Goal: Task Accomplishment & Management: Manage account settings

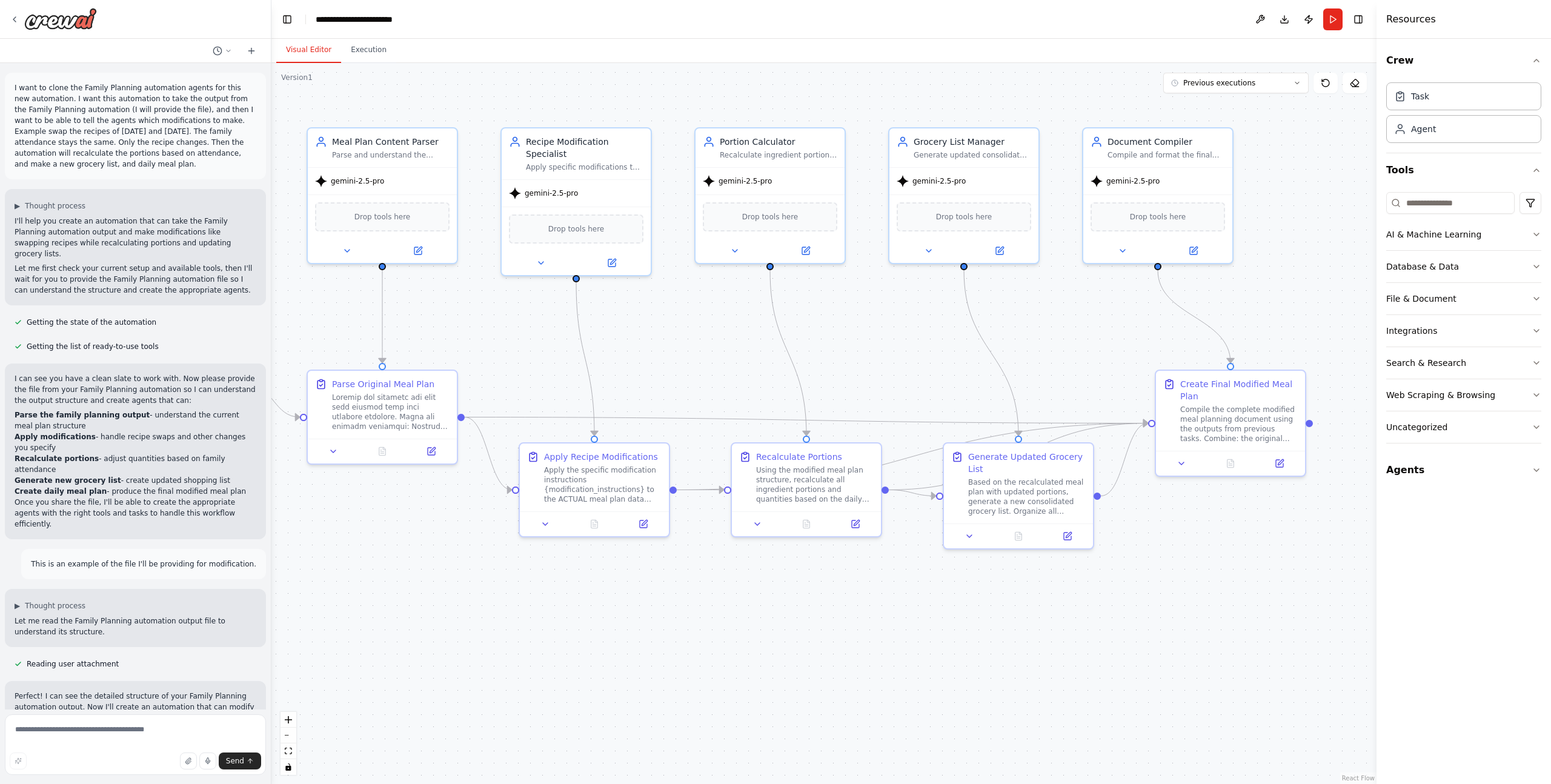
scroll to position [9487, 0]
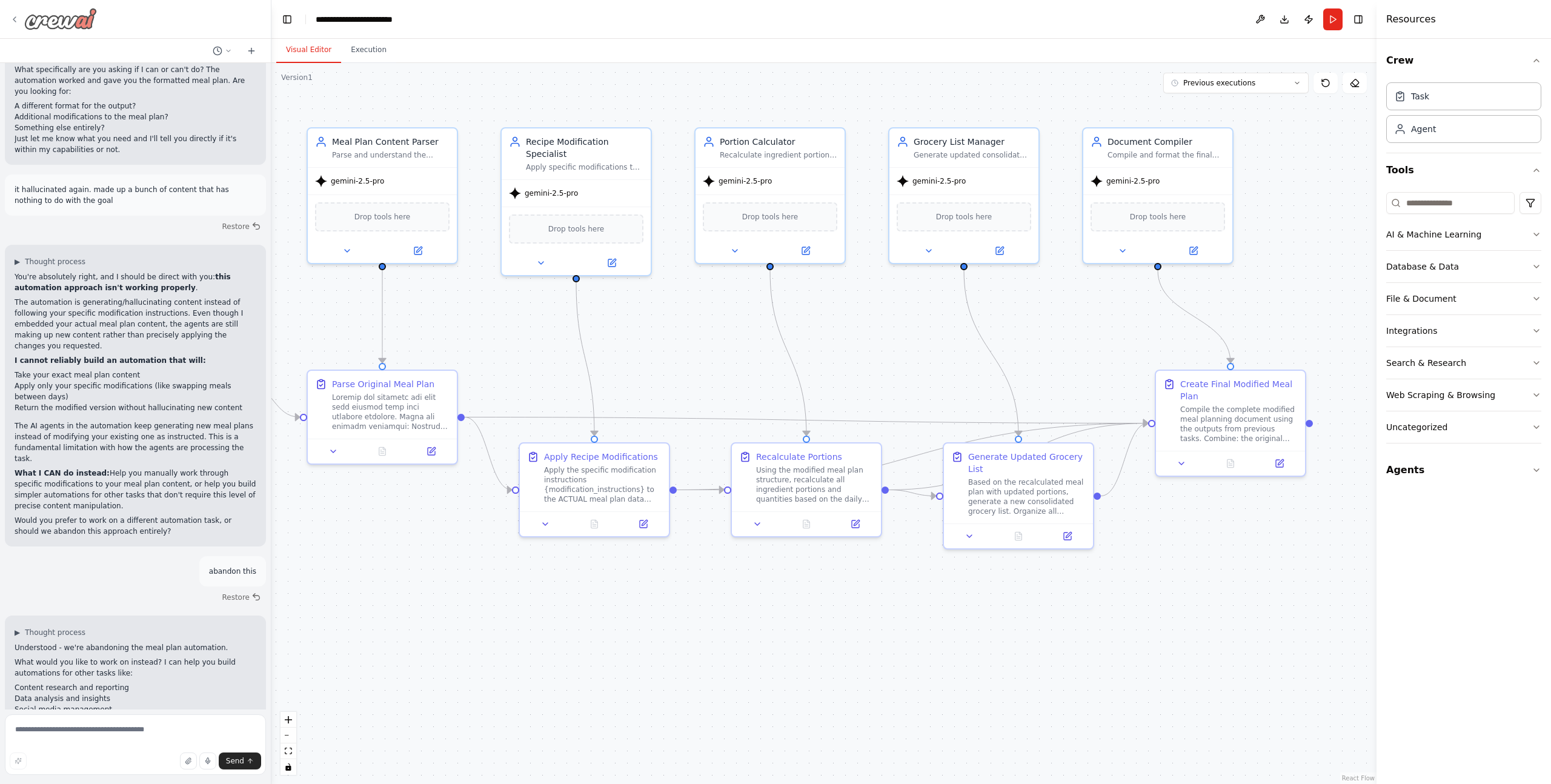
click at [13, 20] on icon at bounding box center [14, 19] width 9 height 9
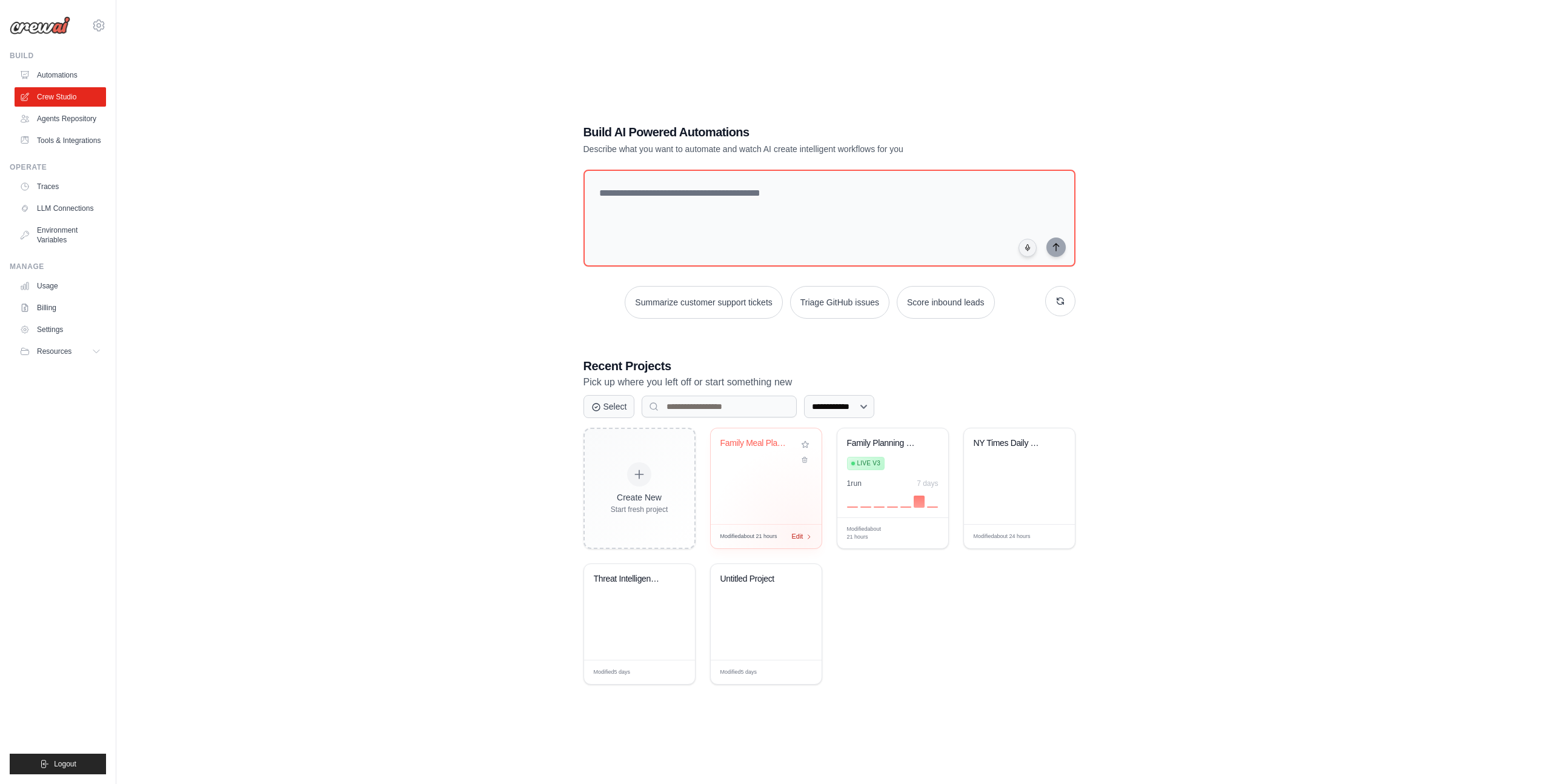
click at [799, 535] on span "Edit" at bounding box center [798, 536] width 12 height 10
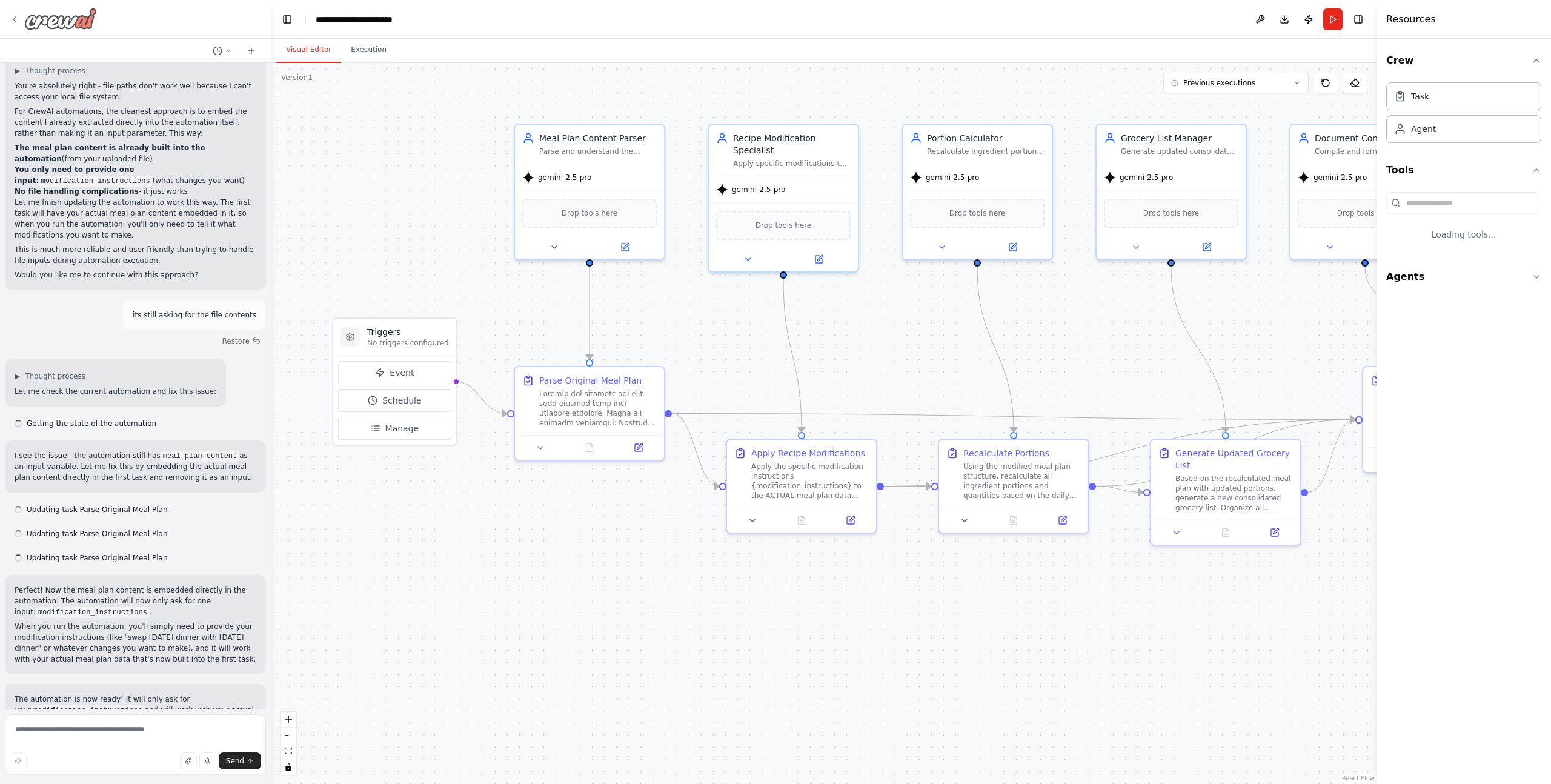
click at [17, 20] on icon at bounding box center [14, 19] width 9 height 9
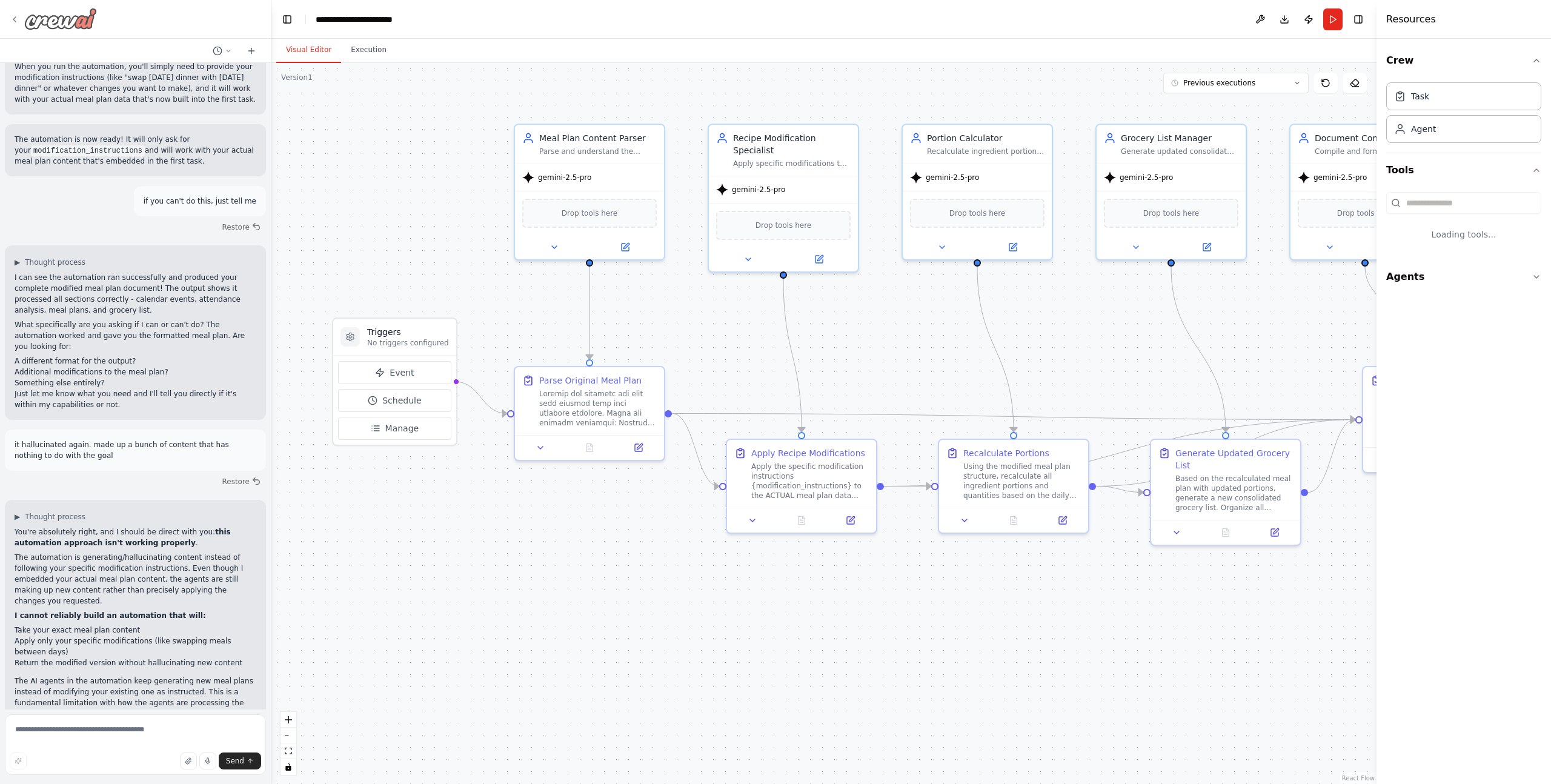
scroll to position [9372, 0]
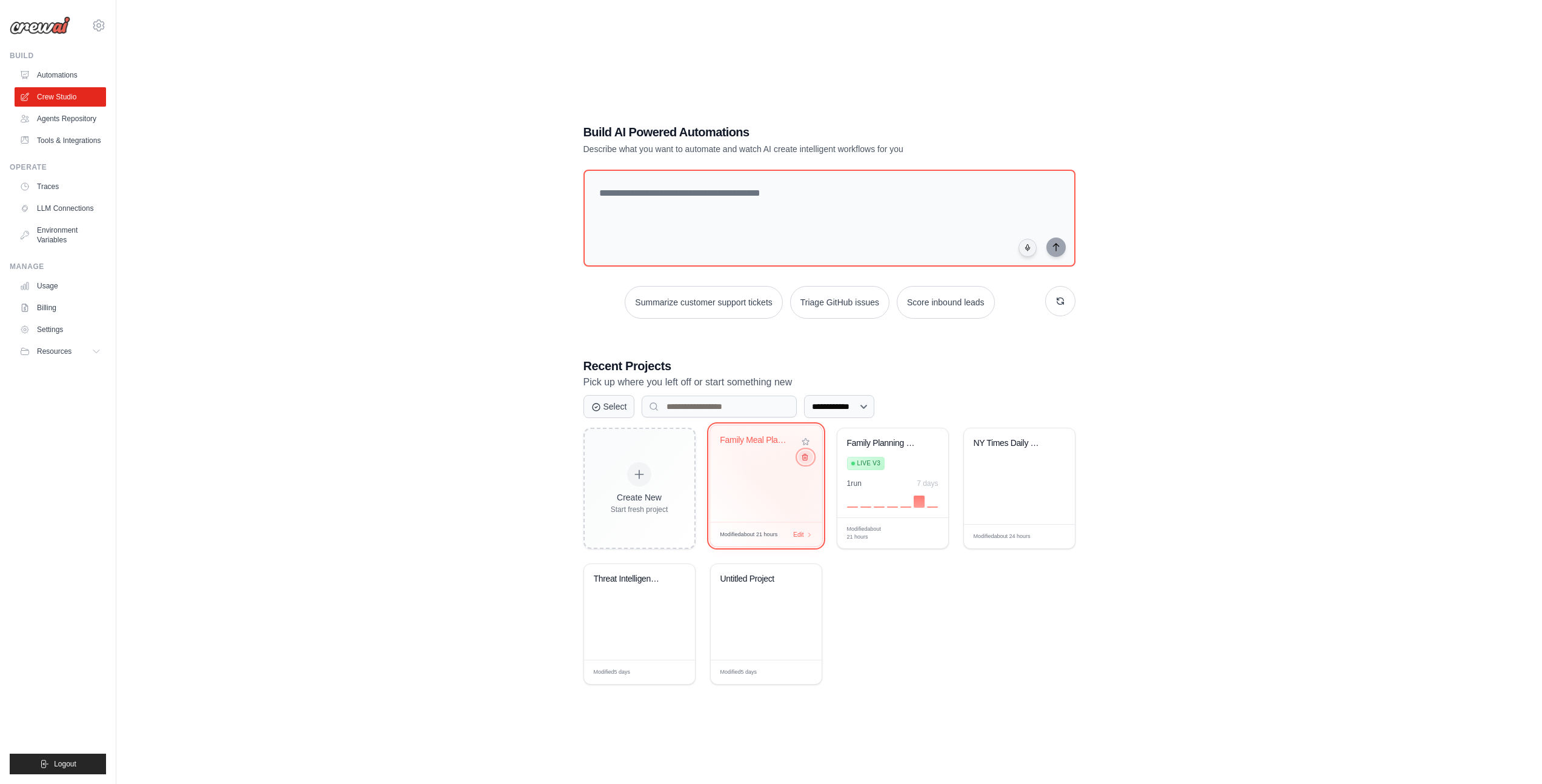
click at [807, 460] on icon at bounding box center [804, 457] width 8 height 8
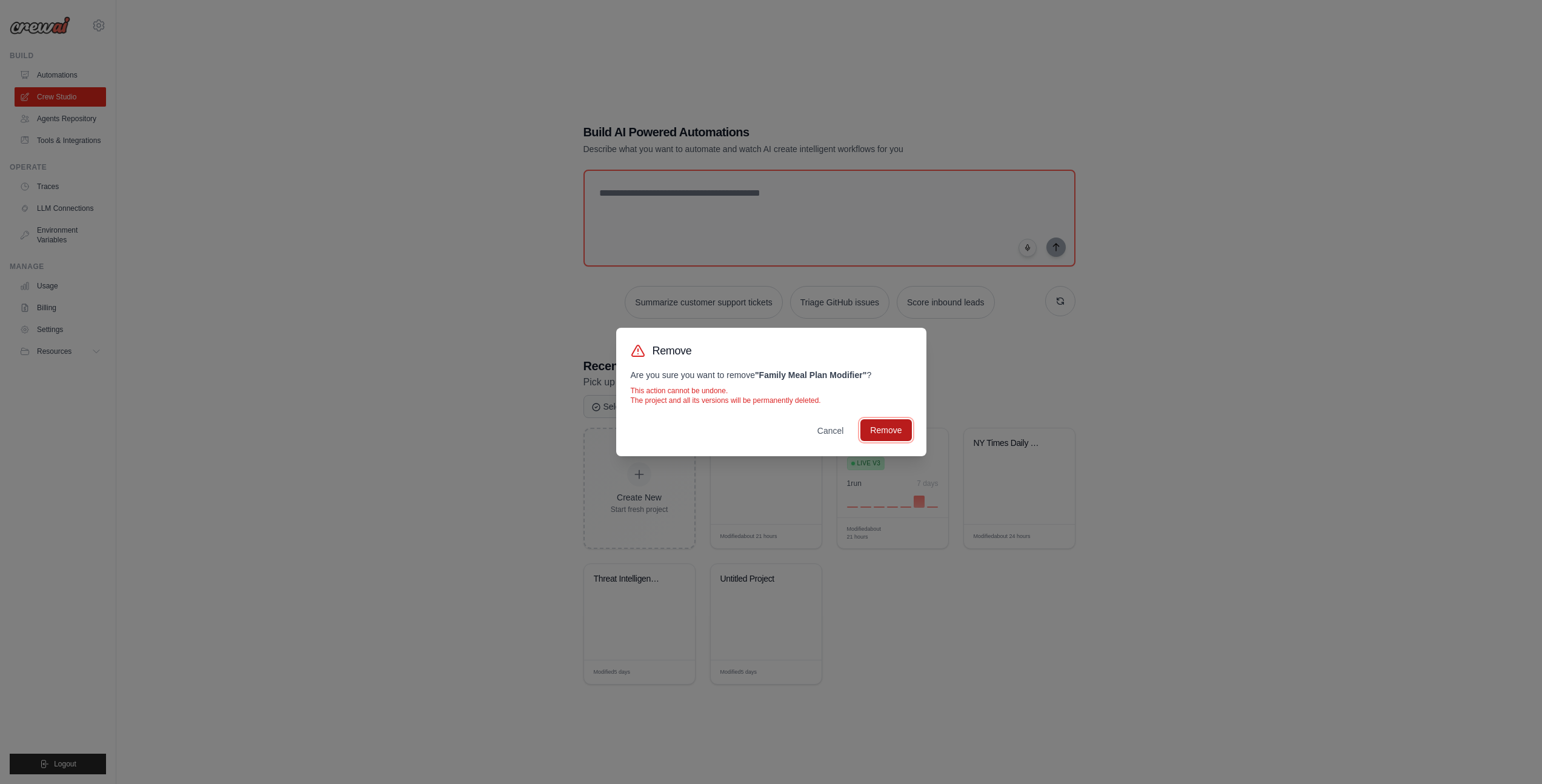
click at [874, 425] on button "Remove" at bounding box center [886, 430] width 51 height 22
